Goal: Check status: Check status

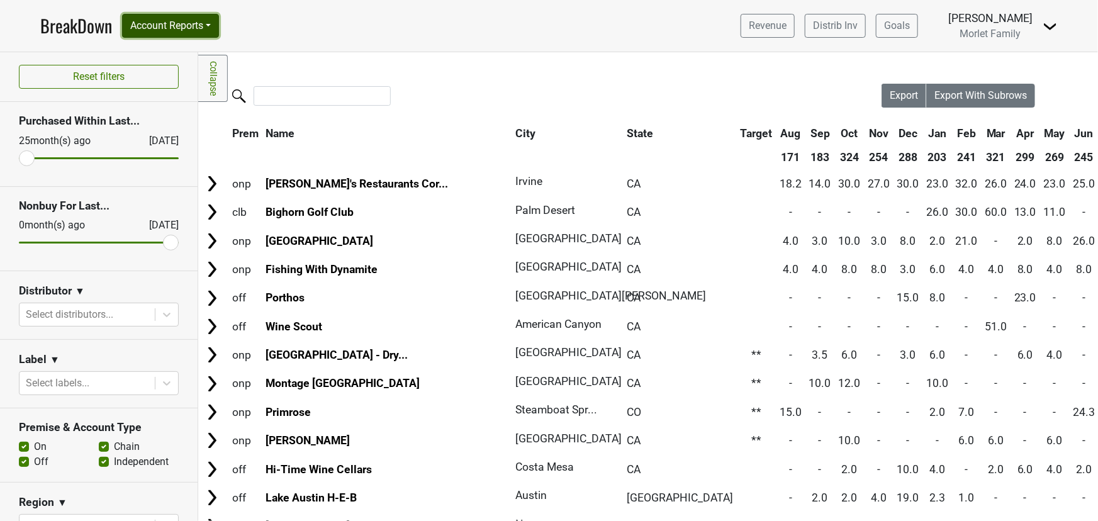
click at [172, 28] on button "Account Reports" at bounding box center [170, 26] width 97 height 24
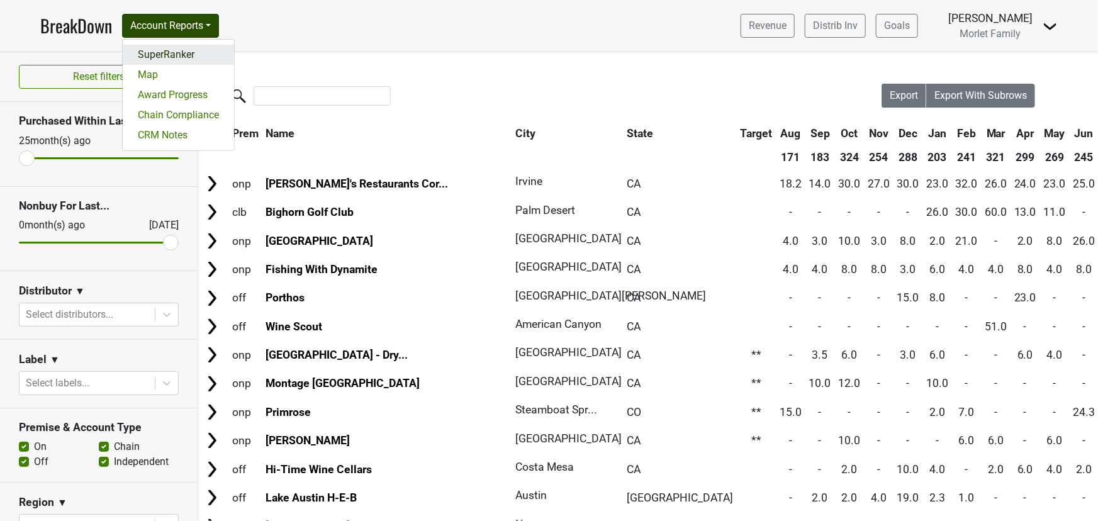
click at [174, 48] on link "SuperRanker" at bounding box center [178, 55] width 111 height 20
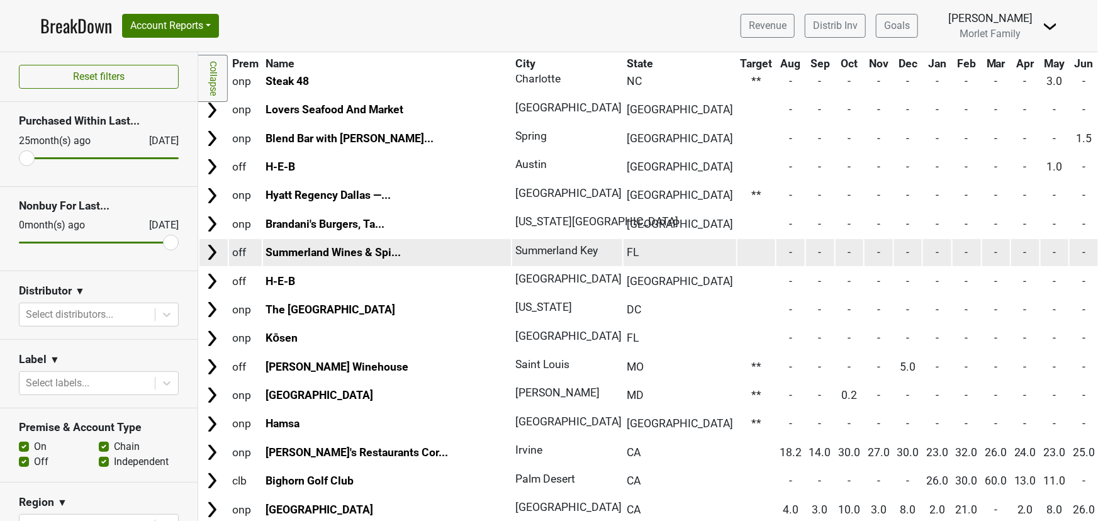
scroll to position [515, 0]
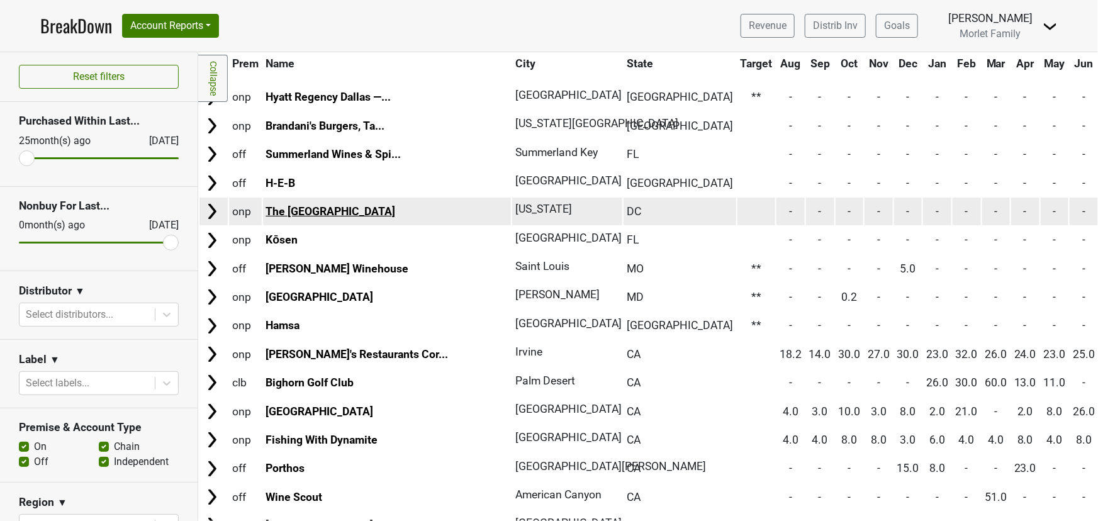
click at [367, 206] on link "The Dupont Circle Hotel" at bounding box center [331, 211] width 130 height 13
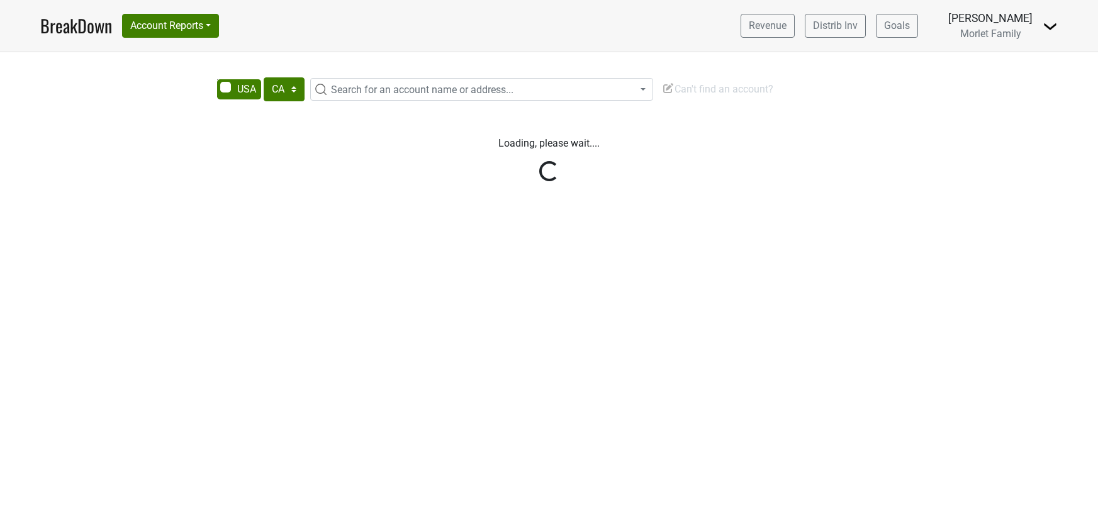
select select "CA"
